Goal: Information Seeking & Learning: Learn about a topic

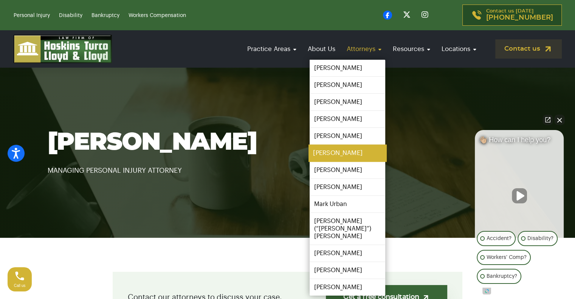
click at [335, 149] on link "[PERSON_NAME]" at bounding box center [348, 153] width 78 height 17
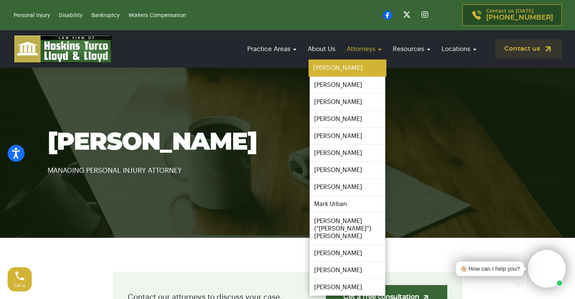
click at [355, 64] on link "[PERSON_NAME]" at bounding box center [348, 68] width 78 height 17
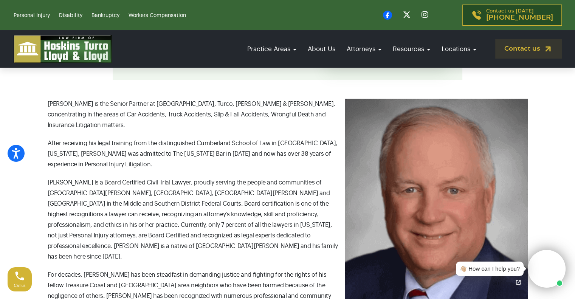
scroll to position [240, 0]
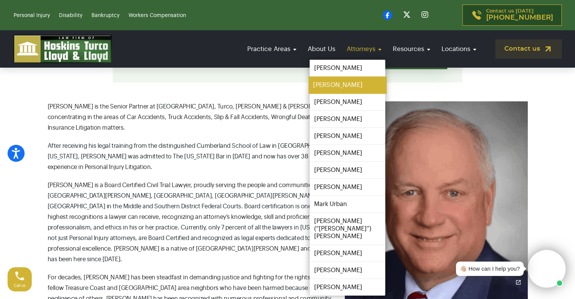
click at [335, 84] on link "[PERSON_NAME]" at bounding box center [348, 85] width 78 height 17
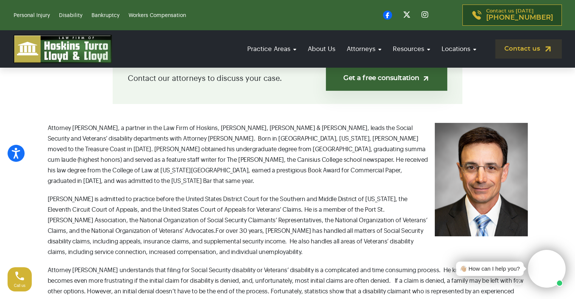
scroll to position [168, 0]
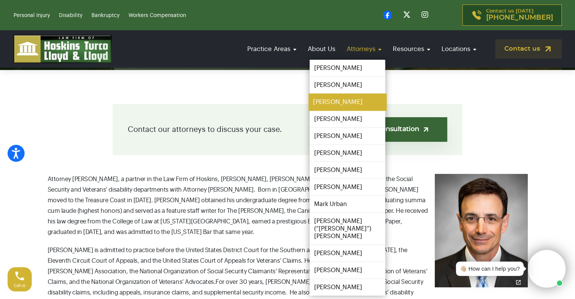
click at [335, 104] on link "[PERSON_NAME]" at bounding box center [348, 102] width 78 height 17
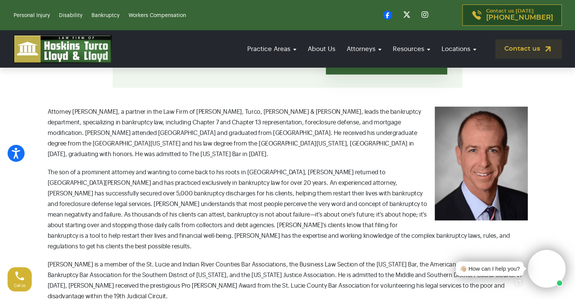
scroll to position [246, 0]
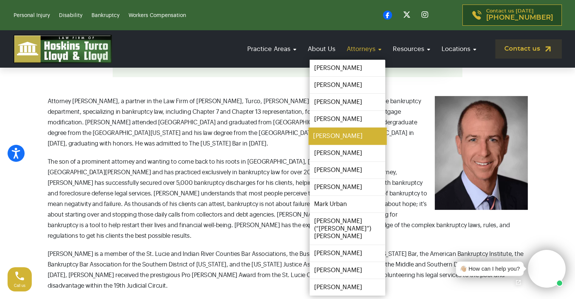
click at [349, 128] on link "[PERSON_NAME]" at bounding box center [348, 136] width 78 height 17
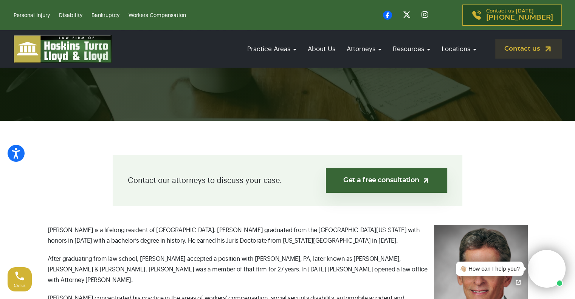
scroll to position [113, 0]
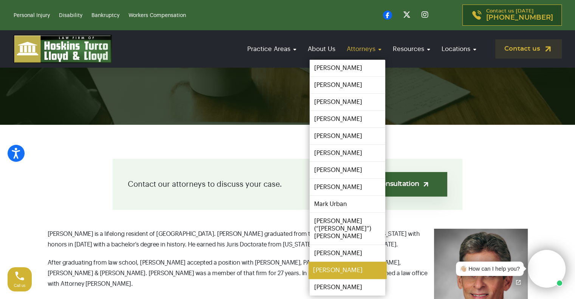
click at [344, 263] on link "[PERSON_NAME]" at bounding box center [348, 270] width 78 height 17
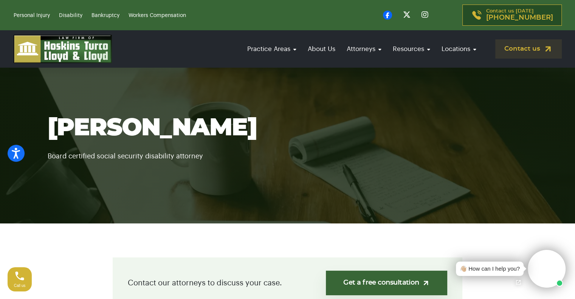
scroll to position [11, 0]
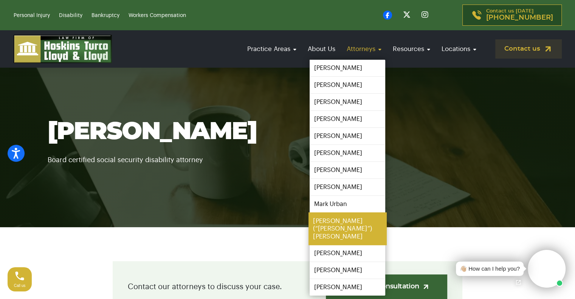
click at [347, 227] on link "[PERSON_NAME] (“[PERSON_NAME]”) [PERSON_NAME]" at bounding box center [348, 228] width 78 height 33
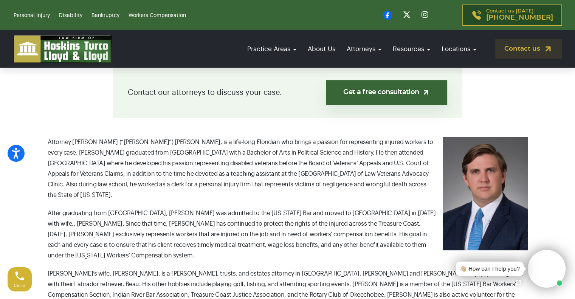
scroll to position [209, 0]
